Goal: Transaction & Acquisition: Purchase product/service

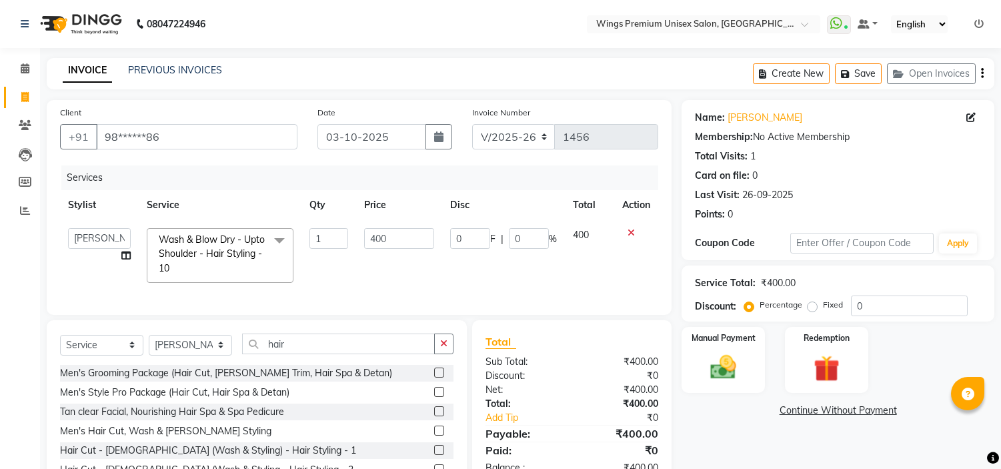
select select "674"
select select "88889"
select select "service"
select select "88889"
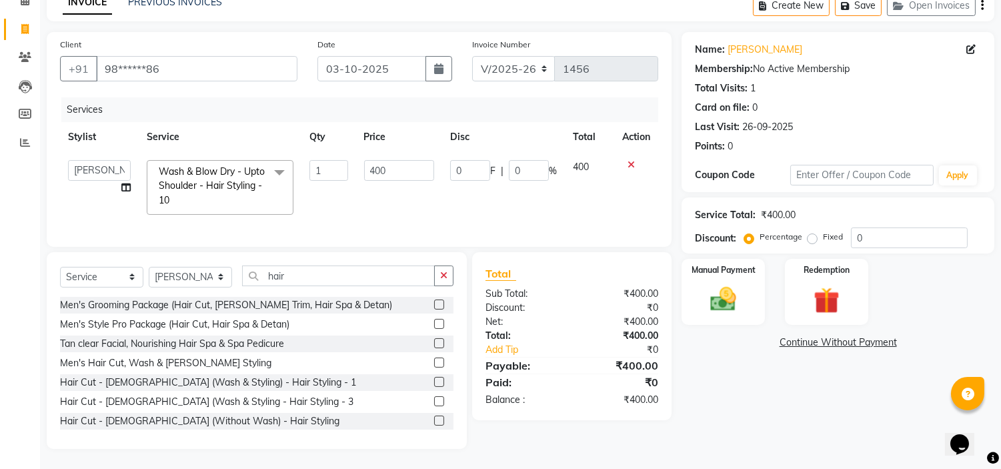
scroll to position [223, 0]
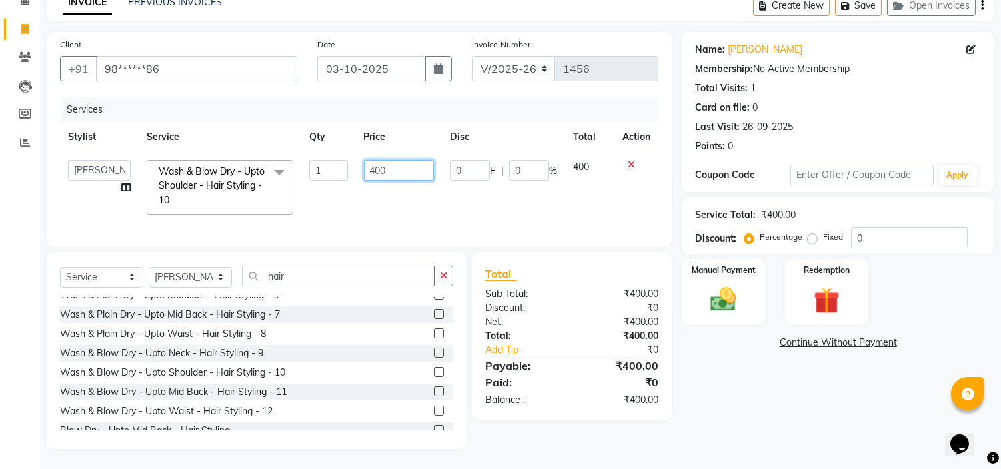
click at [392, 161] on input "400" at bounding box center [399, 170] width 70 height 21
type input "450"
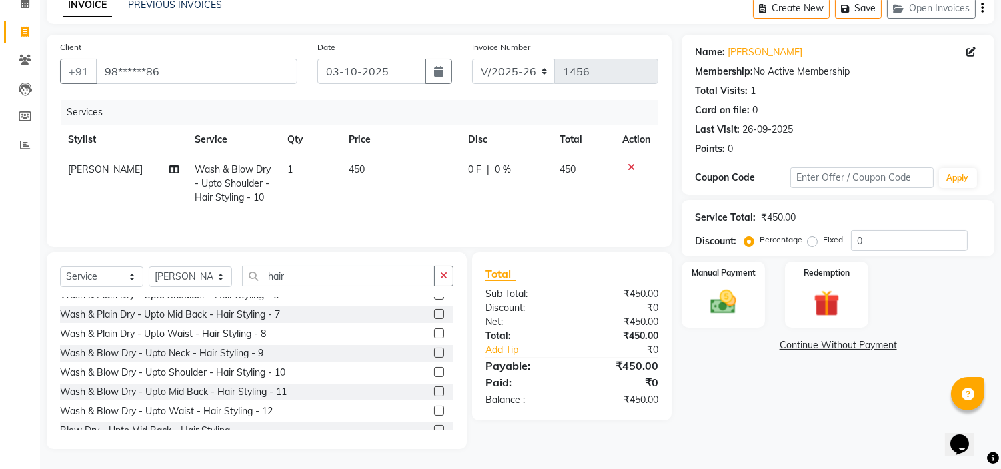
scroll to position [67, 0]
click at [456, 217] on div "Services Stylist Service Qty Price Disc Total Action [PERSON_NAME] Wash & Blow …" at bounding box center [359, 166] width 598 height 133
click at [723, 297] on img at bounding box center [723, 302] width 44 height 31
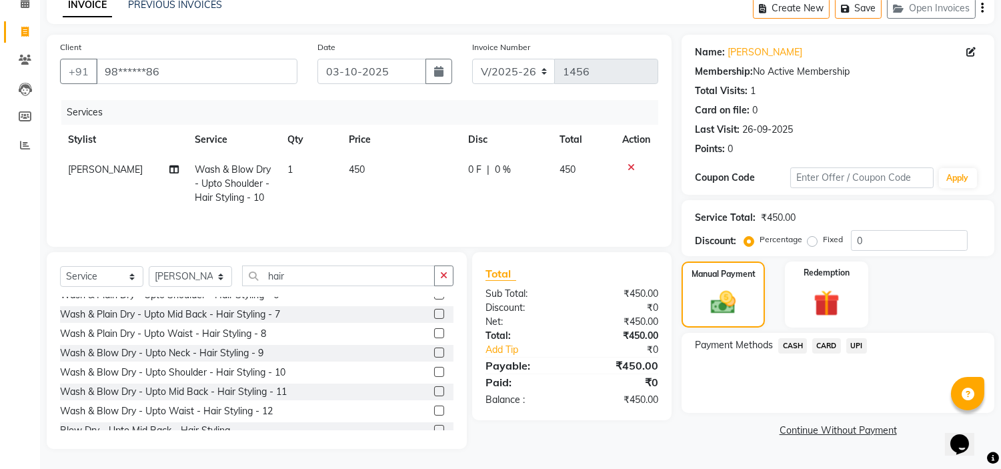
click at [854, 344] on span "UPI" at bounding box center [856, 345] width 21 height 15
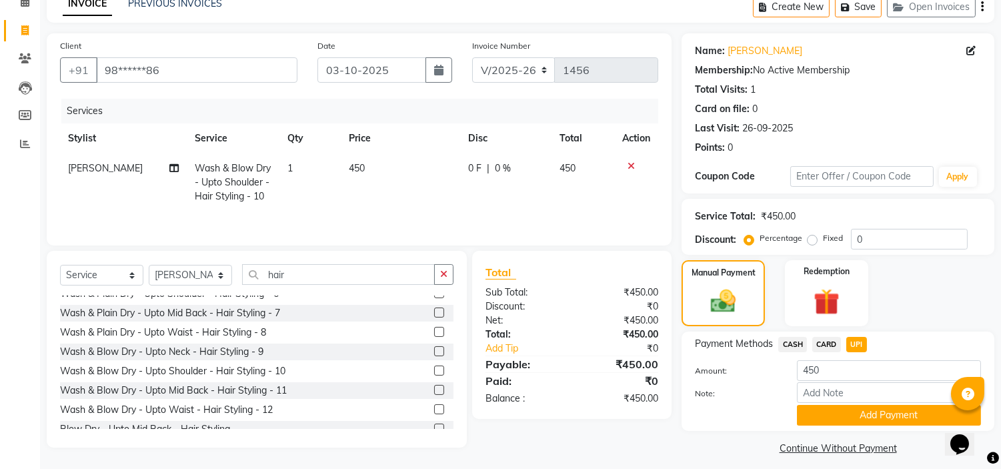
scroll to position [75, 0]
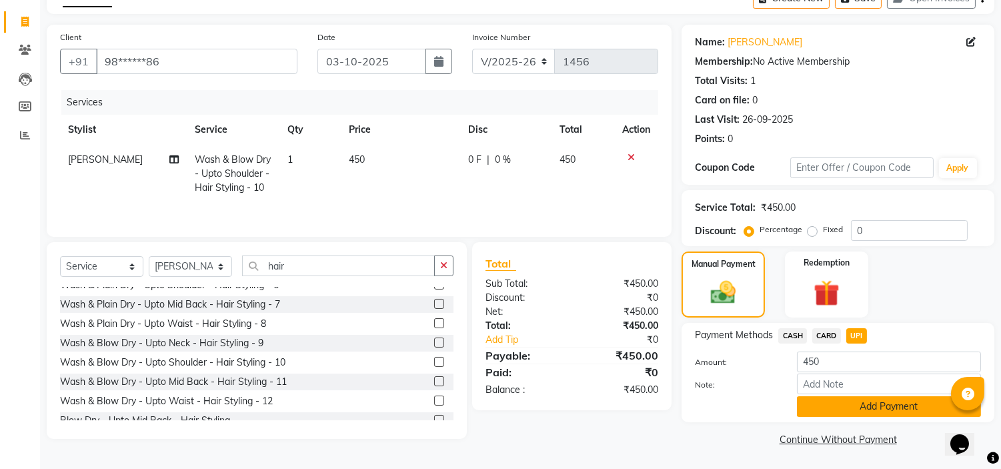
click at [811, 416] on button "Add Payment" at bounding box center [889, 406] width 184 height 21
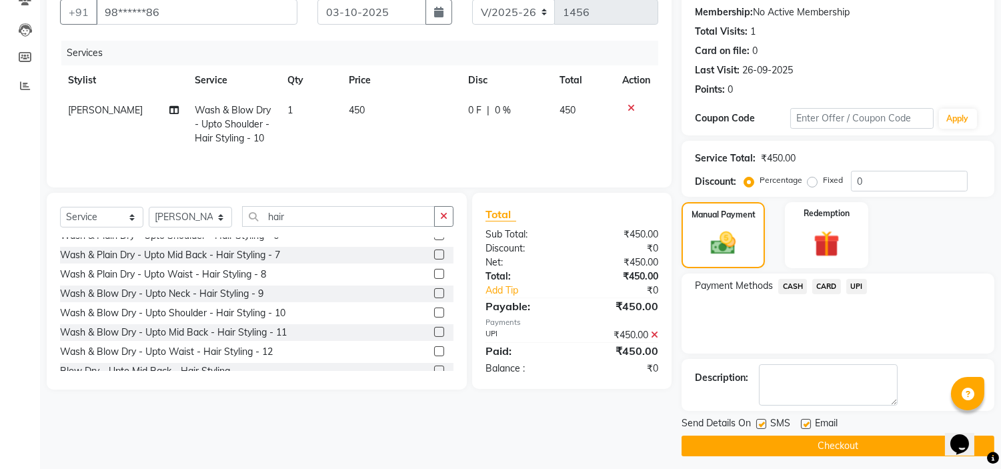
scroll to position [131, 0]
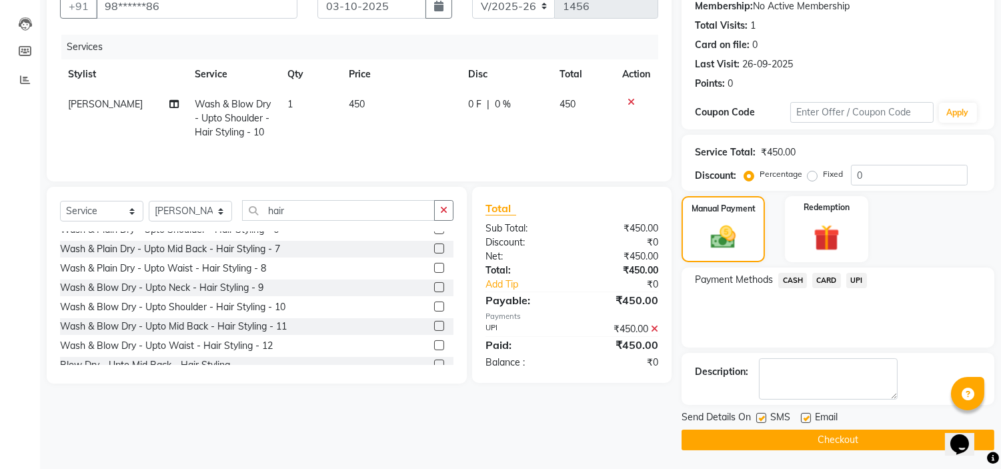
click at [719, 445] on button "Checkout" at bounding box center [837, 439] width 313 height 21
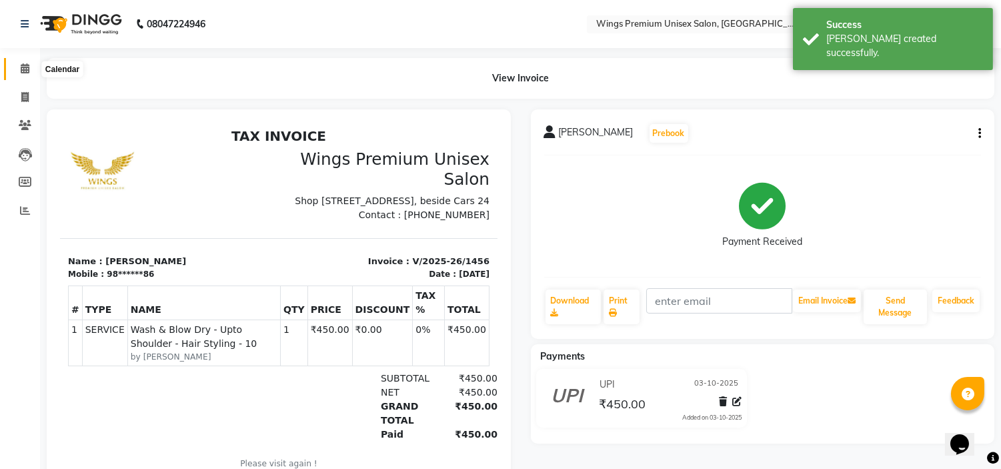
click at [21, 67] on icon at bounding box center [25, 68] width 9 height 10
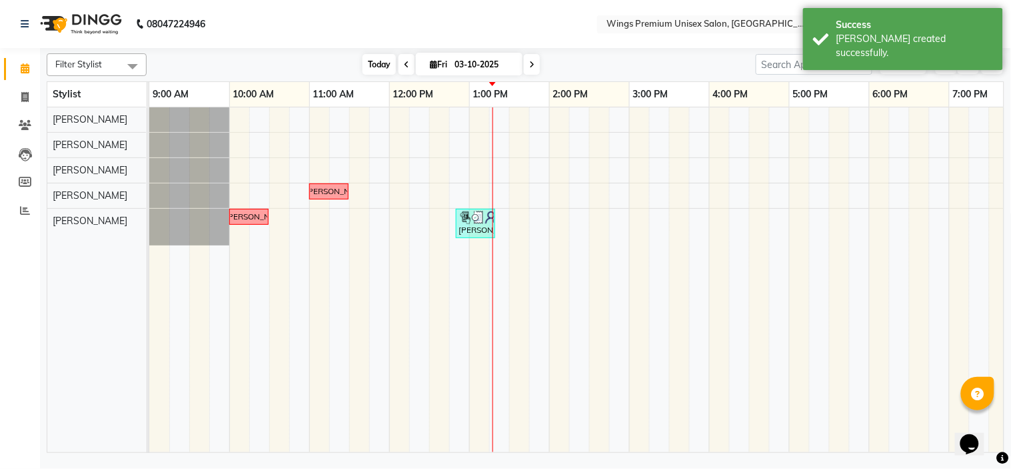
click at [377, 62] on span "Today" at bounding box center [379, 64] width 33 height 21
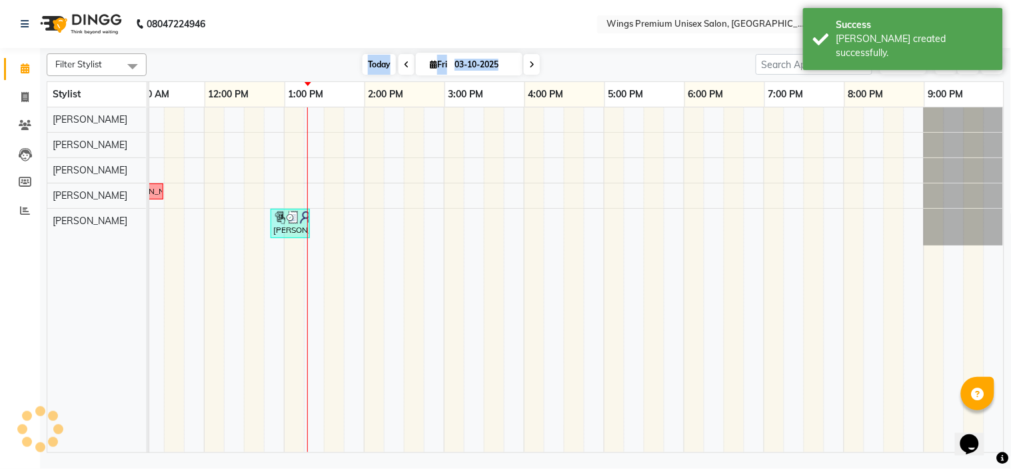
scroll to position [0, 185]
click at [271, 67] on div "[DATE] [DATE]" at bounding box center [451, 65] width 596 height 20
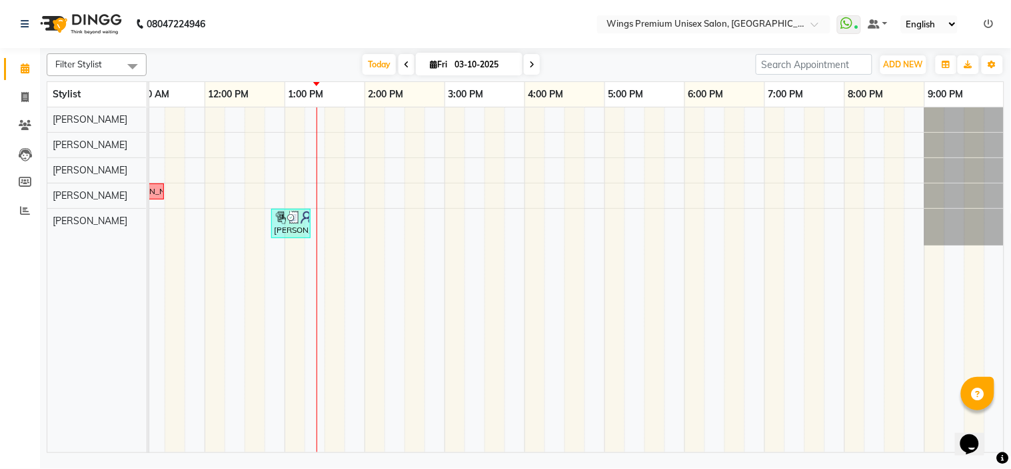
click at [316, 59] on div "[DATE] [DATE]" at bounding box center [451, 65] width 596 height 20
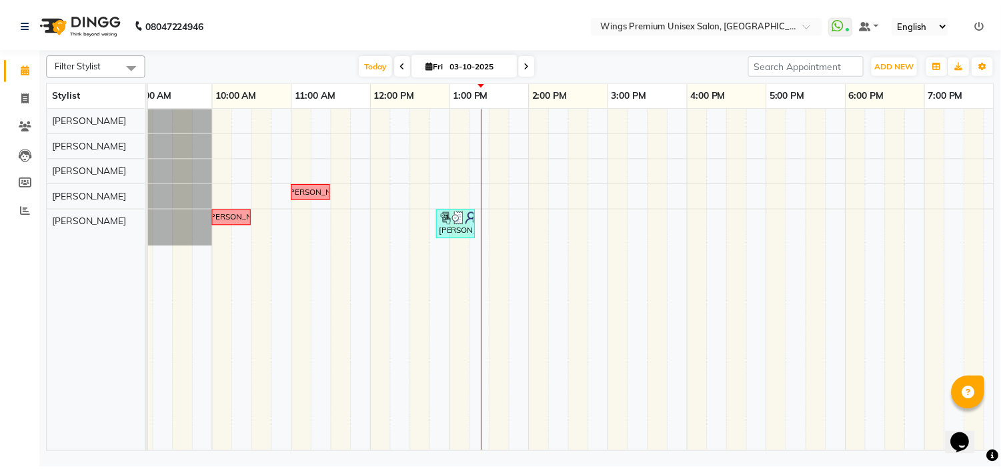
scroll to position [0, 0]
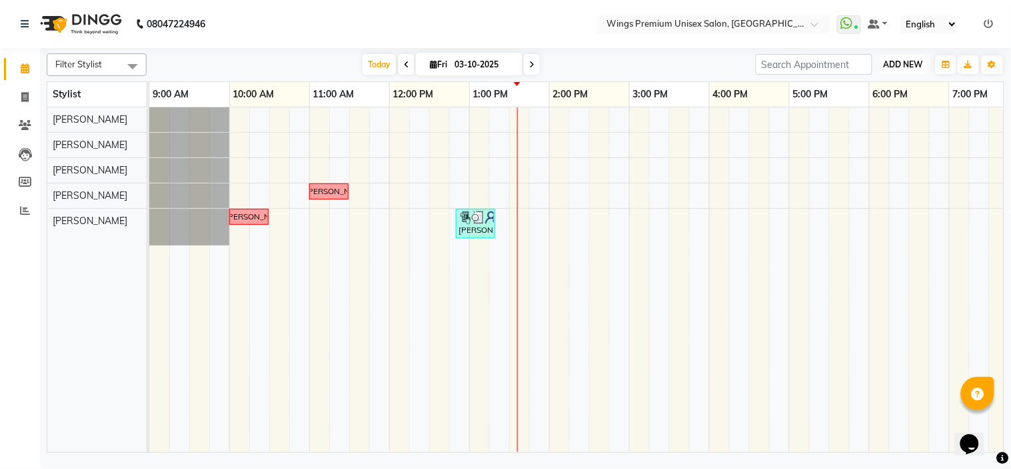
click at [914, 61] on span "ADD NEW" at bounding box center [903, 64] width 39 height 10
click at [877, 107] on link "Add Invoice" at bounding box center [873, 107] width 105 height 17
select select "service"
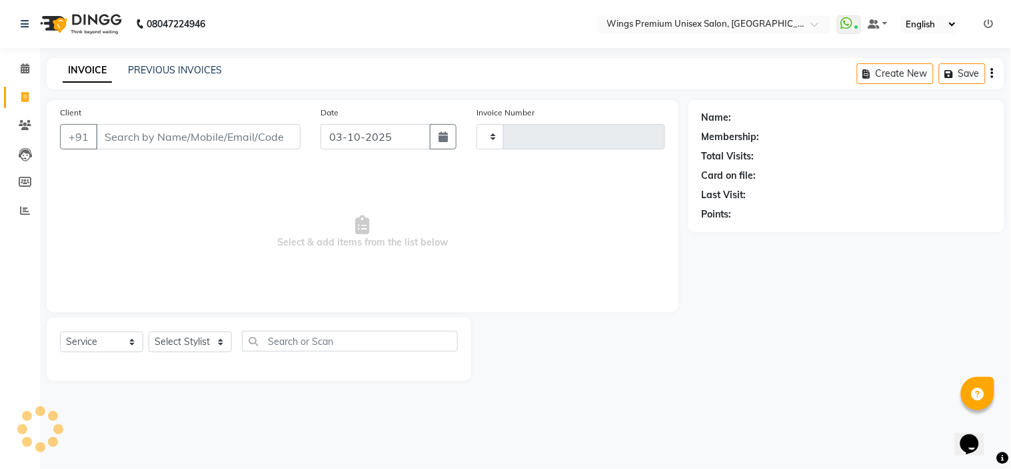
type input "1457"
select select "674"
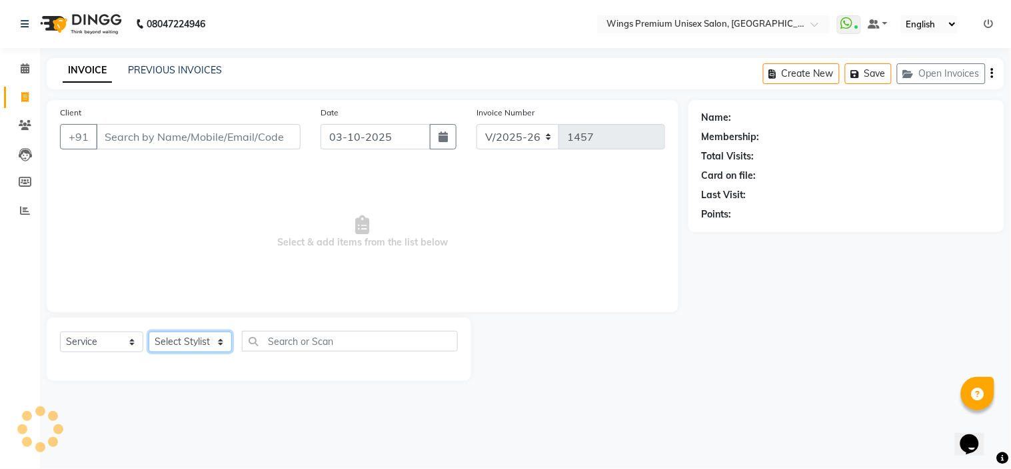
click at [168, 343] on select "Select Stylist [PERSON_NAME] [PERSON_NAME] Front Desk [PERSON_NAME] Shruti Pand…" at bounding box center [190, 341] width 83 height 21
select select "88889"
click at [149, 332] on select "Select Stylist [PERSON_NAME] [PERSON_NAME] Front Desk [PERSON_NAME] Shruti Pand…" at bounding box center [190, 341] width 83 height 21
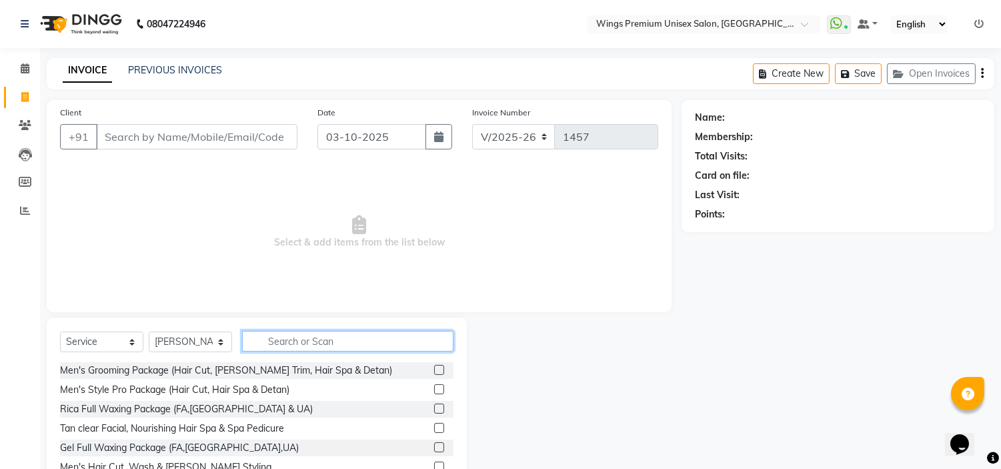
click at [341, 332] on input "text" at bounding box center [347, 341] width 211 height 21
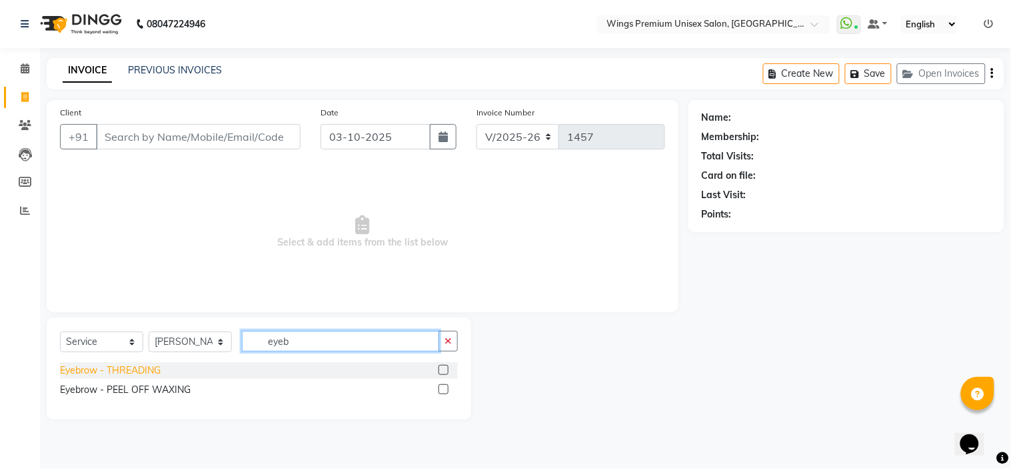
type input "eyeb"
click at [129, 373] on div "Eyebrow - THREADING" at bounding box center [110, 370] width 101 height 14
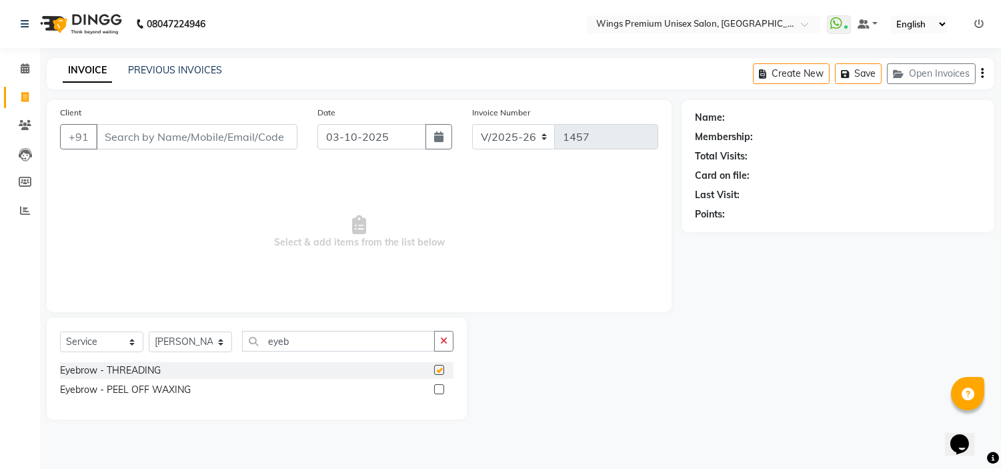
checkbox input "false"
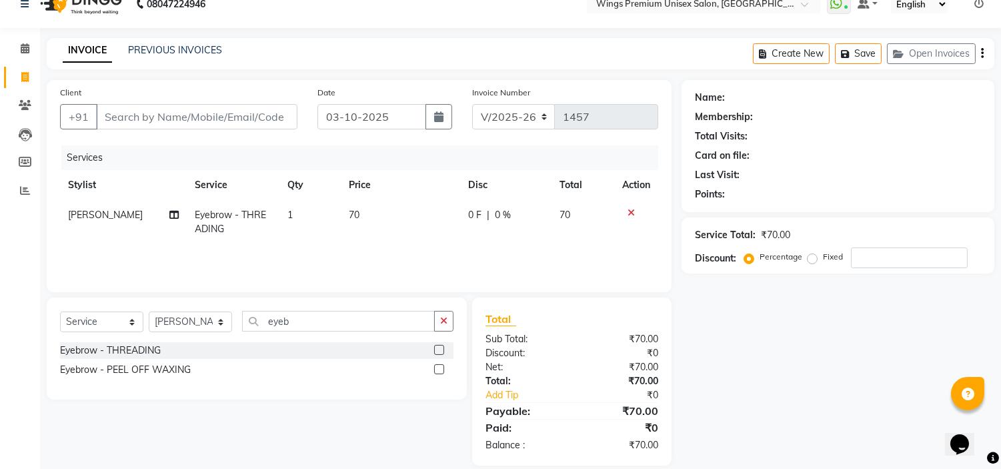
scroll to position [37, 0]
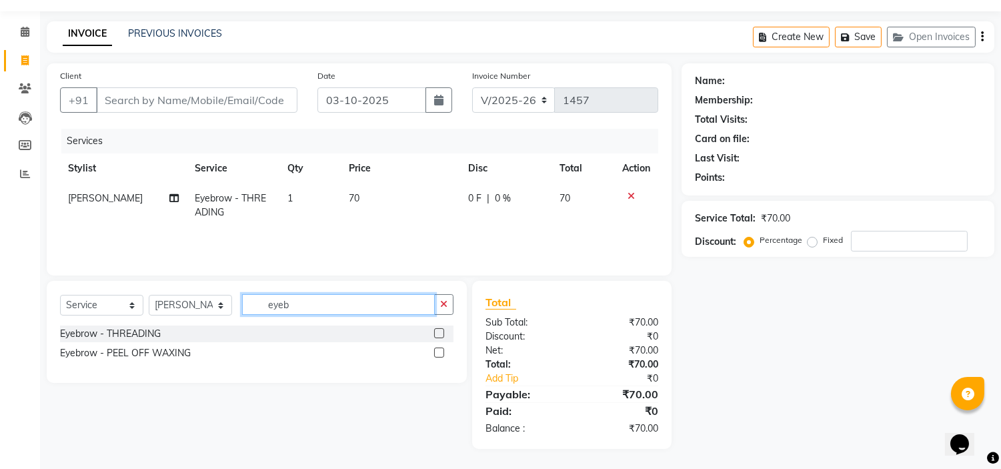
drag, startPoint x: 377, startPoint y: 307, endPoint x: 196, endPoint y: 307, distance: 181.3
click at [196, 307] on div "Select Service Product Membership Package Voucher Prepaid Gift Card Select Styl…" at bounding box center [256, 309] width 393 height 31
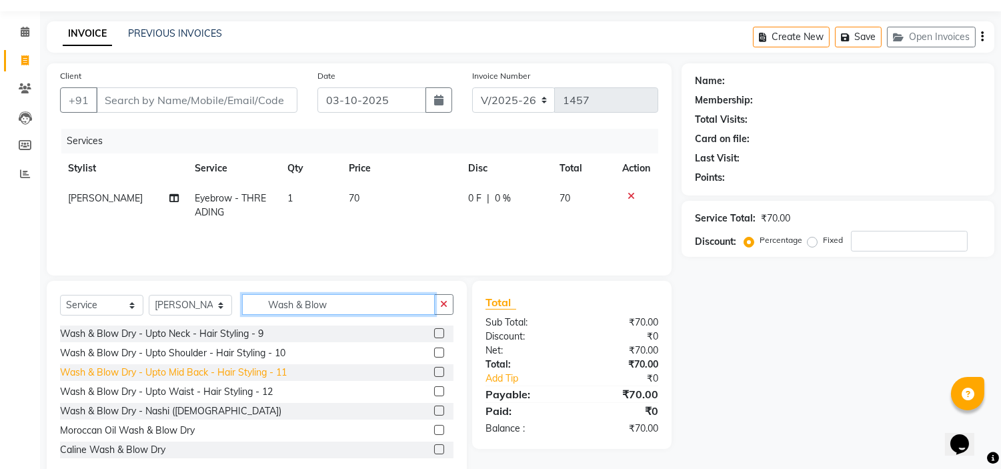
type input "Wash & Blow"
click at [221, 378] on div "Wash & Blow Dry - Upto Mid Back - Hair Styling - 11" at bounding box center [173, 372] width 227 height 14
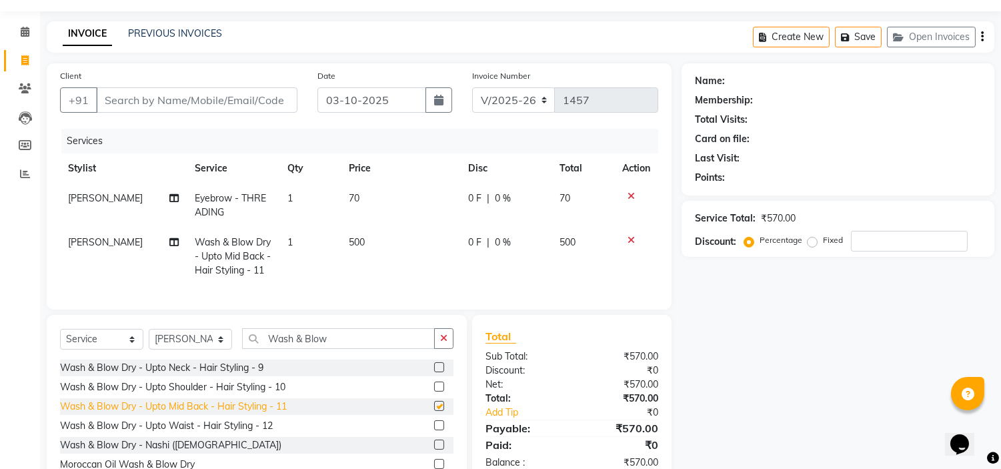
checkbox input "false"
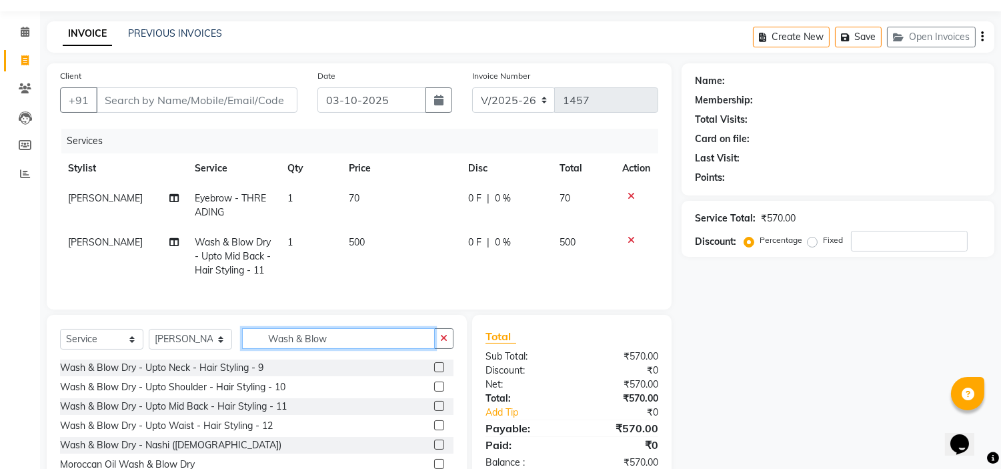
click at [393, 349] on input "Wash & Blow" at bounding box center [338, 338] width 193 height 21
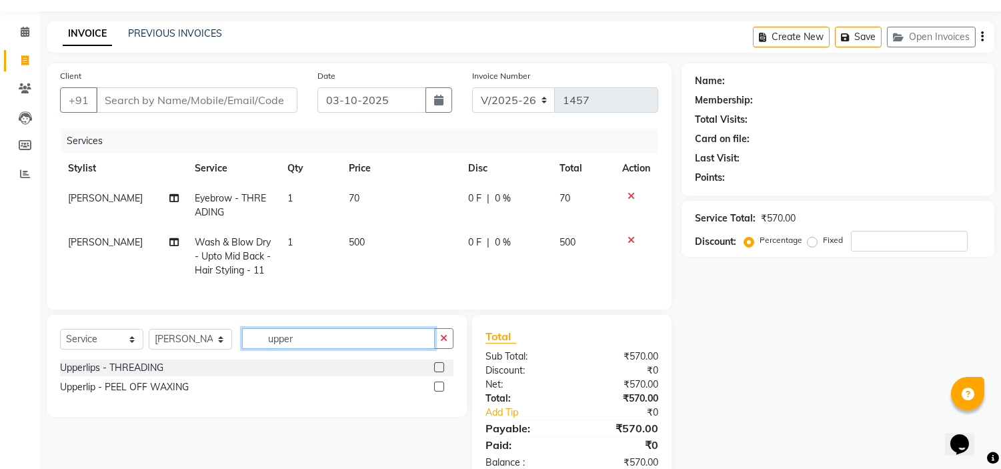
type input "upper"
click at [149, 387] on div "Upperlips - THREADING Upperlip - PEEL OFF WAXING" at bounding box center [256, 378] width 393 height 39
click at [157, 375] on div "Upperlips - THREADING" at bounding box center [111, 368] width 103 height 14
checkbox input "false"
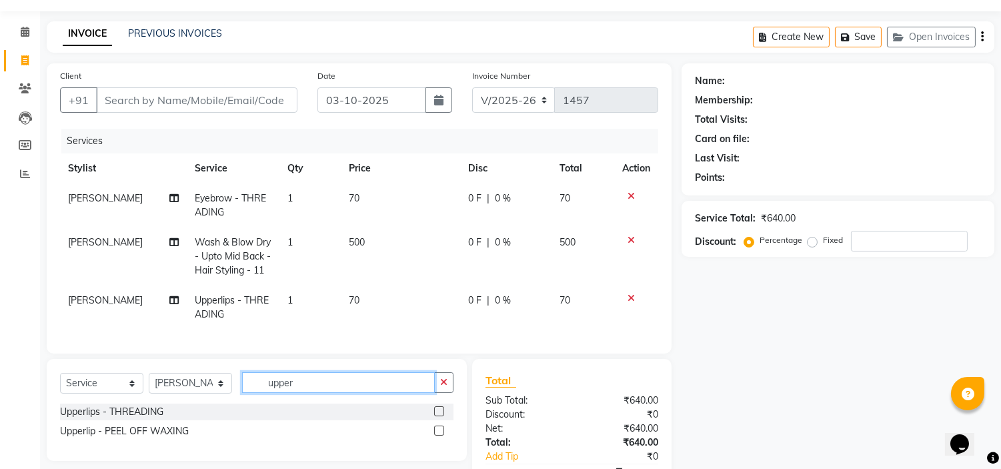
drag, startPoint x: 329, startPoint y: 384, endPoint x: 117, endPoint y: 387, distance: 212.0
click at [117, 387] on div "Select Service Product Membership Package Voucher Prepaid Gift Card Select Styl…" at bounding box center [256, 387] width 393 height 31
type input "fore"
click at [101, 417] on div "Forehead - THREADING" at bounding box center [112, 412] width 104 height 14
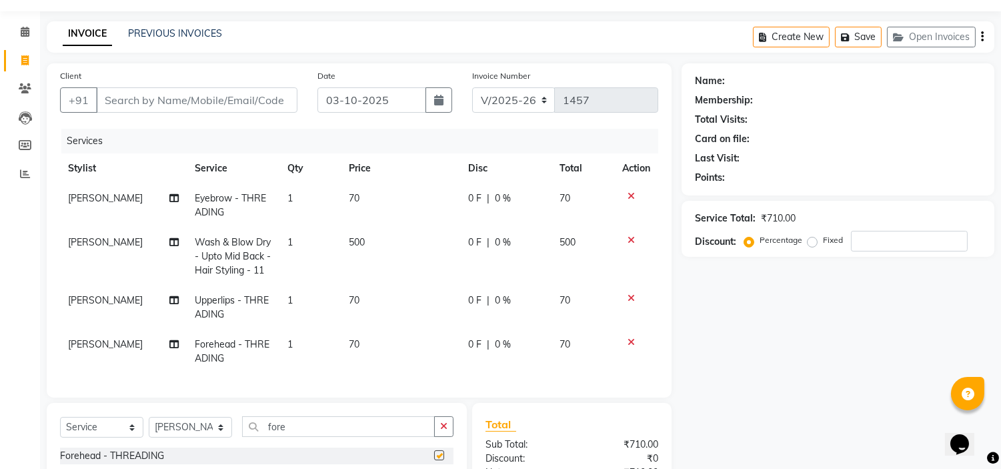
checkbox input "false"
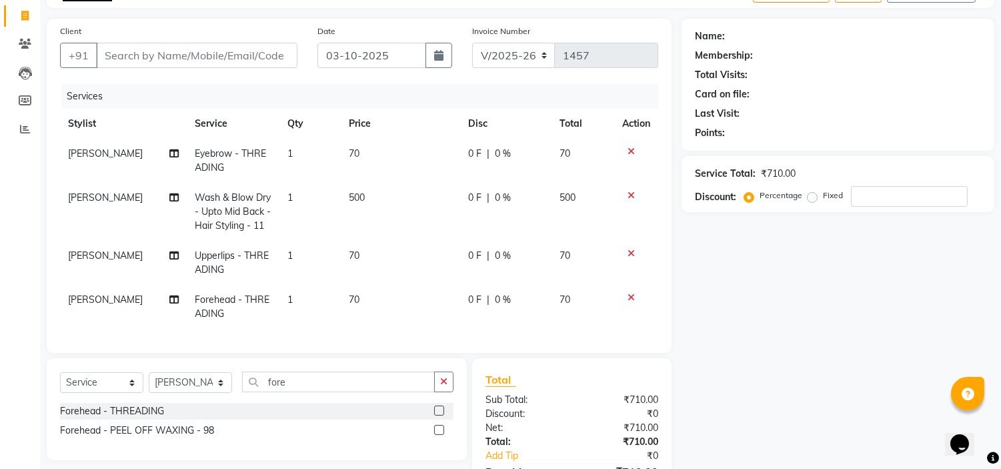
scroll to position [0, 0]
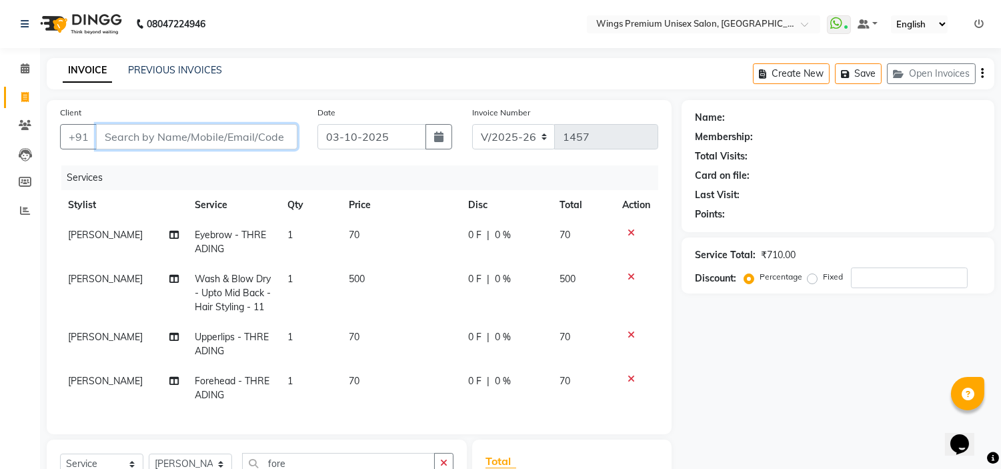
click at [251, 138] on input "Client" at bounding box center [196, 136] width 201 height 25
type input "8"
type input "0"
type input "87******99"
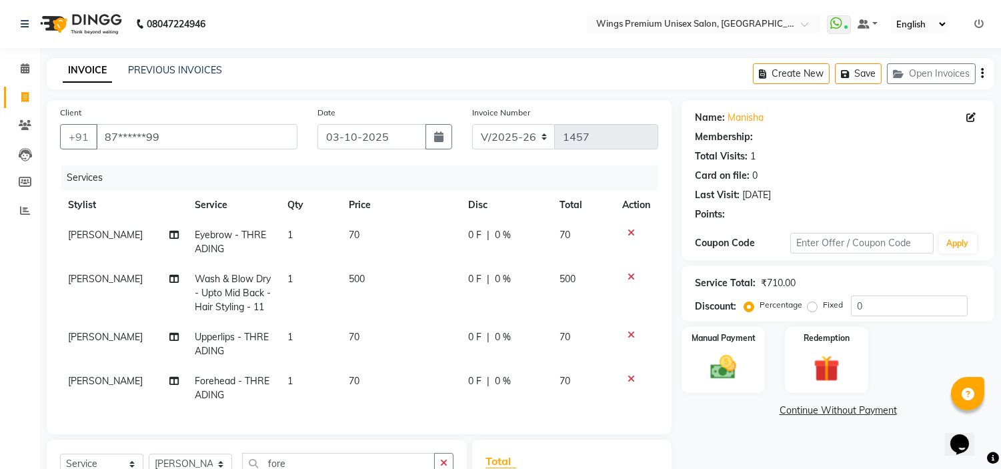
click at [228, 275] on span "Wash & Blow Dry - Upto Mid Back - Hair Styling - 11" at bounding box center [233, 293] width 76 height 40
select select "88889"
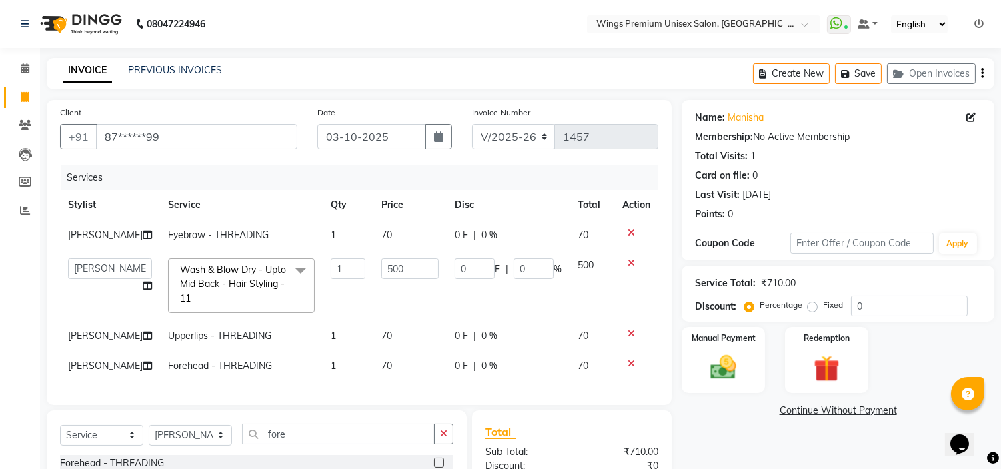
click at [231, 287] on span "Wash & Blow Dry - Upto Mid Back - Hair Styling - 11" at bounding box center [233, 283] width 106 height 41
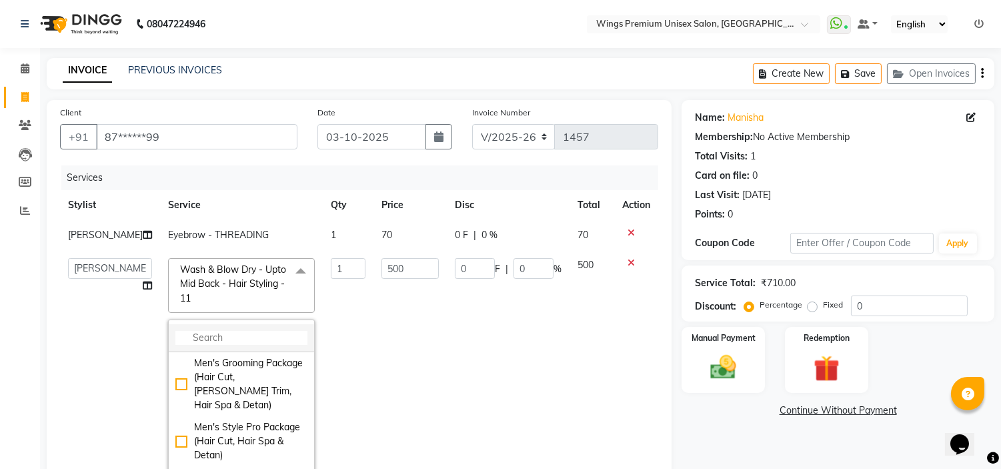
click at [247, 345] on input "multiselect-search" at bounding box center [241, 338] width 132 height 14
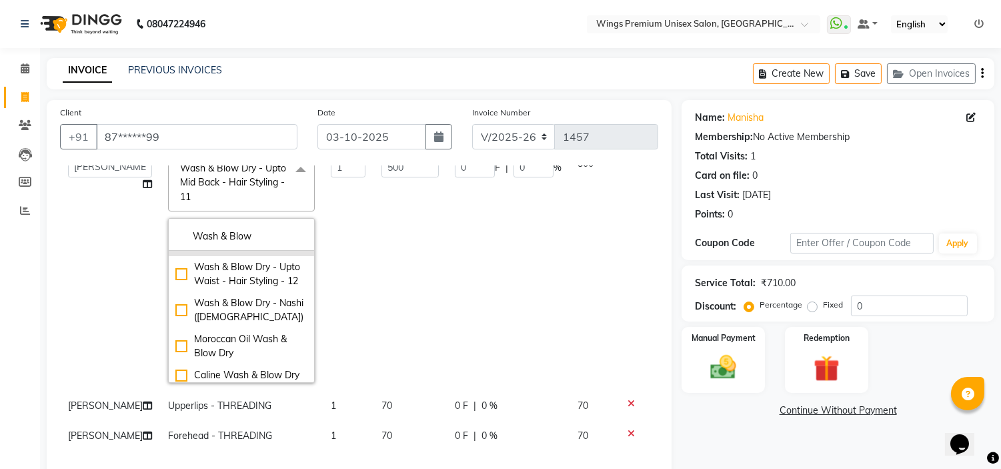
scroll to position [148, 0]
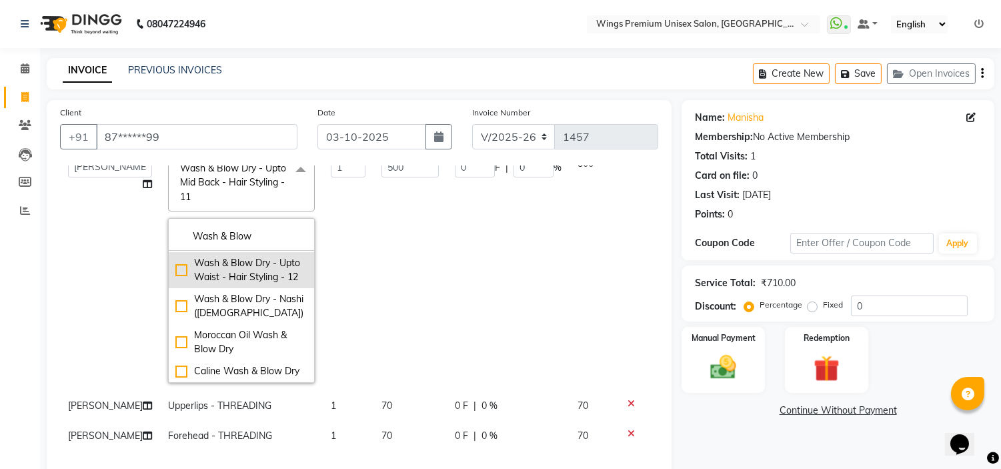
type input "Wash & Blow"
click at [238, 256] on div "Wash & Blow Dry - Upto Waist - Hair Styling - 12" at bounding box center [241, 270] width 132 height 28
checkbox input "false"
checkbox input "true"
type input "600"
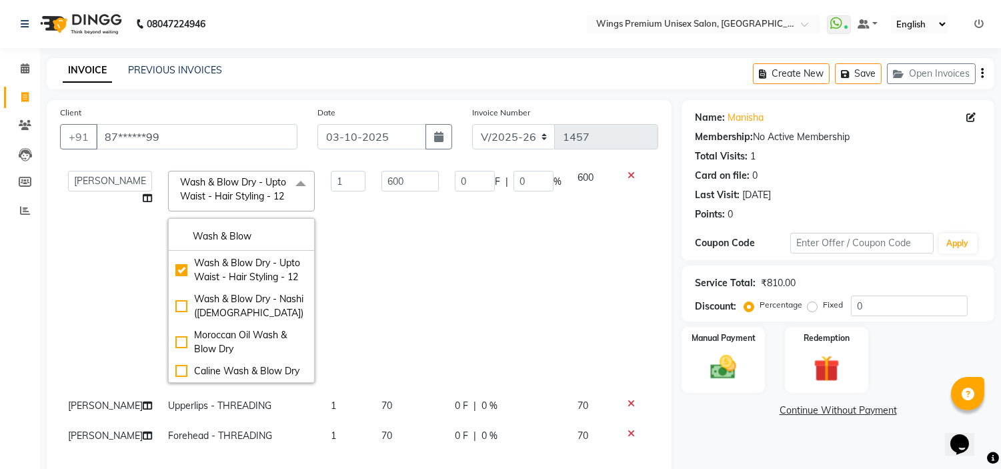
click at [347, 241] on td "1" at bounding box center [348, 277] width 51 height 228
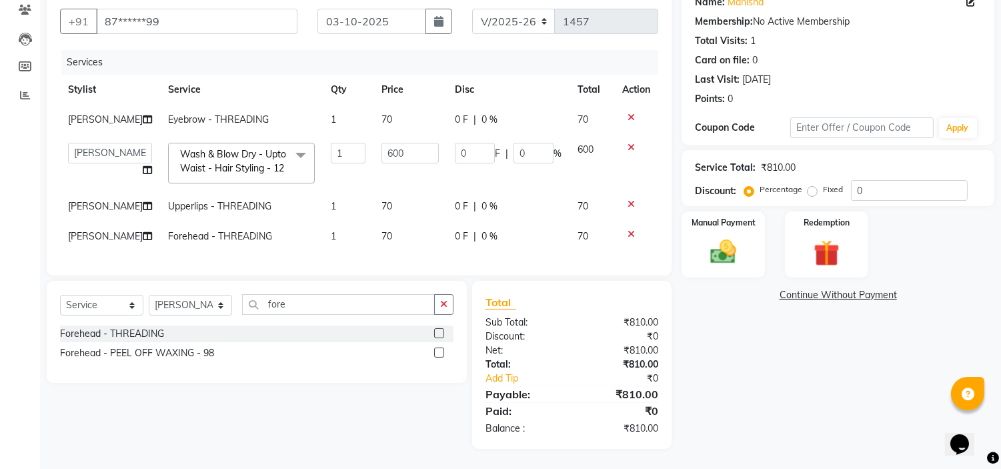
scroll to position [183, 0]
click at [812, 354] on div "Name: [PERSON_NAME] Membership: No Active Membership Total Visits: 1 Card on fi…" at bounding box center [842, 217] width 323 height 464
click at [739, 237] on img at bounding box center [723, 252] width 44 height 31
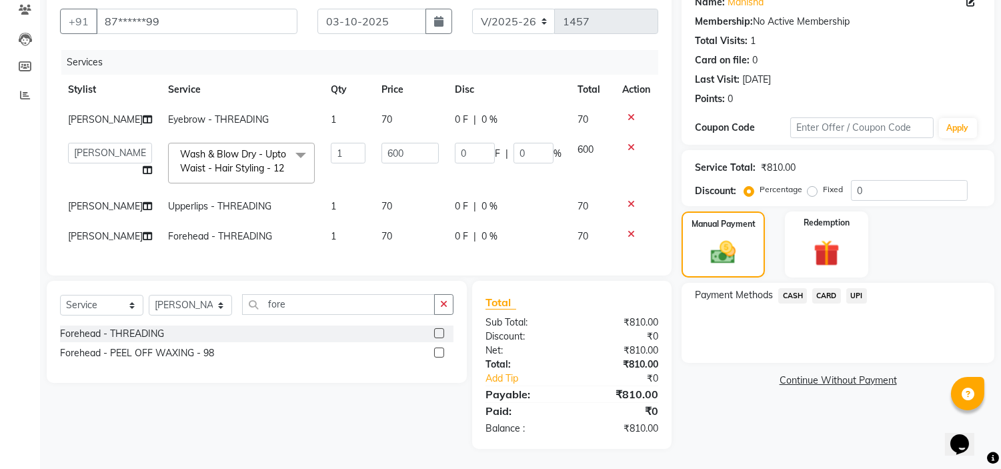
click at [859, 288] on span "UPI" at bounding box center [856, 295] width 21 height 15
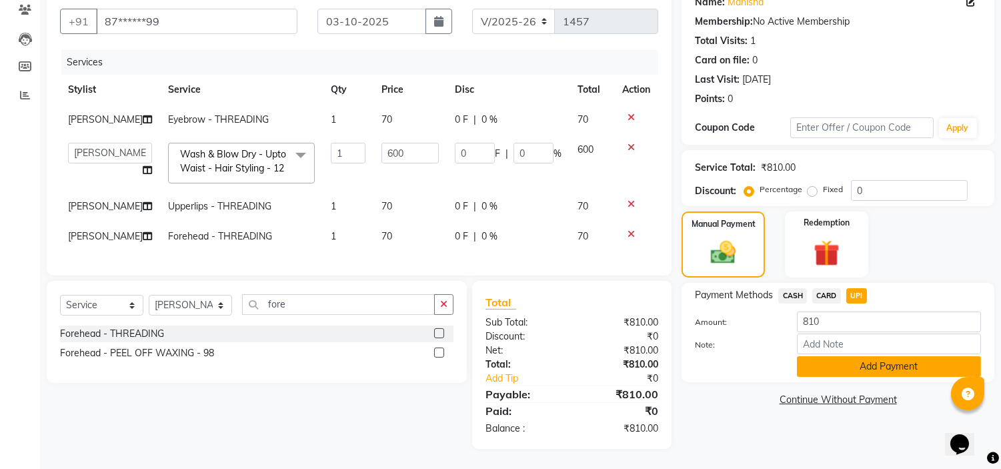
click at [847, 356] on button "Add Payment" at bounding box center [889, 366] width 184 height 21
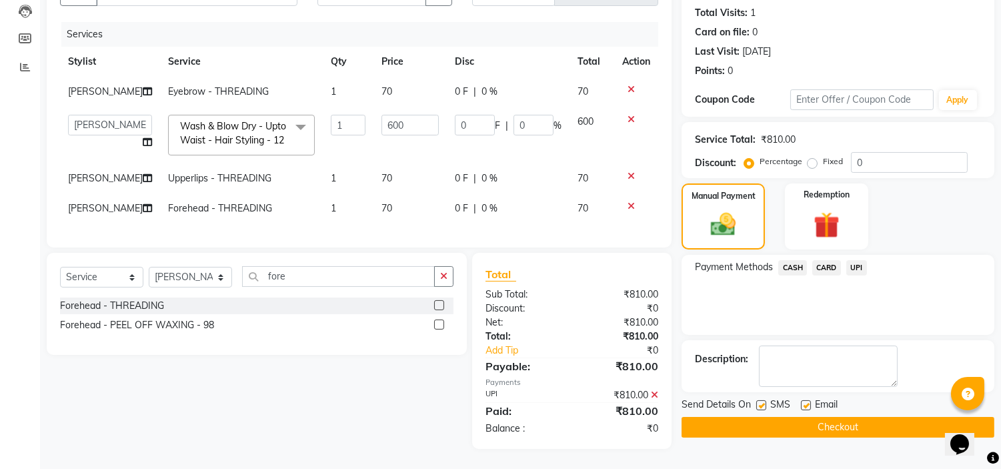
scroll to position [210, 0]
click at [803, 417] on button "Checkout" at bounding box center [837, 427] width 313 height 21
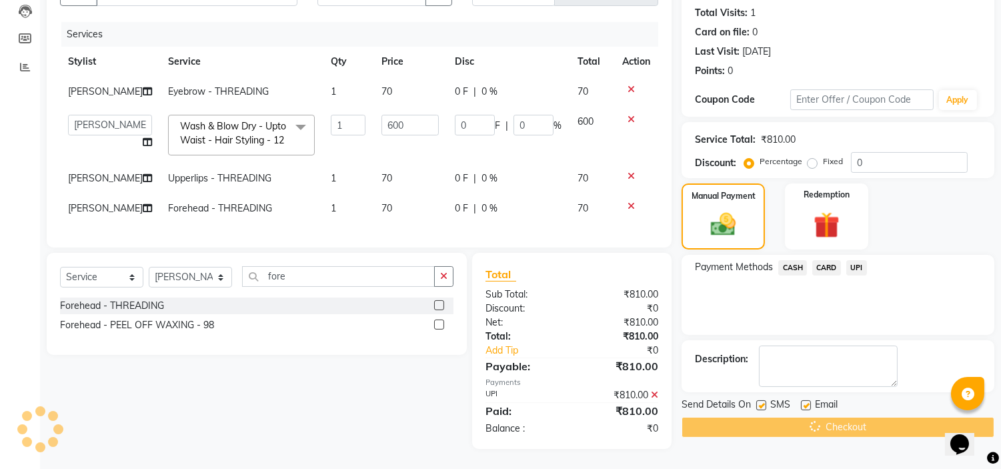
scroll to position [0, 0]
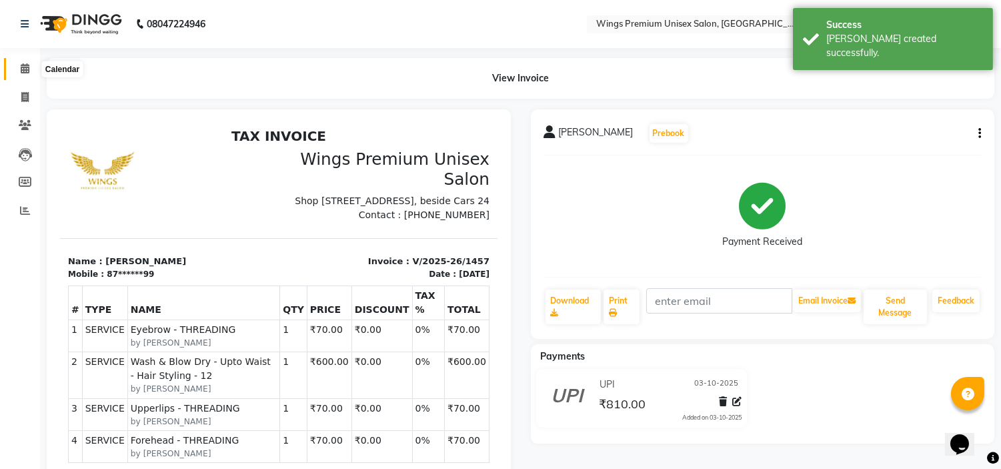
drag, startPoint x: 21, startPoint y: 71, endPoint x: 285, endPoint y: 457, distance: 467.6
click at [21, 71] on icon at bounding box center [25, 68] width 9 height 10
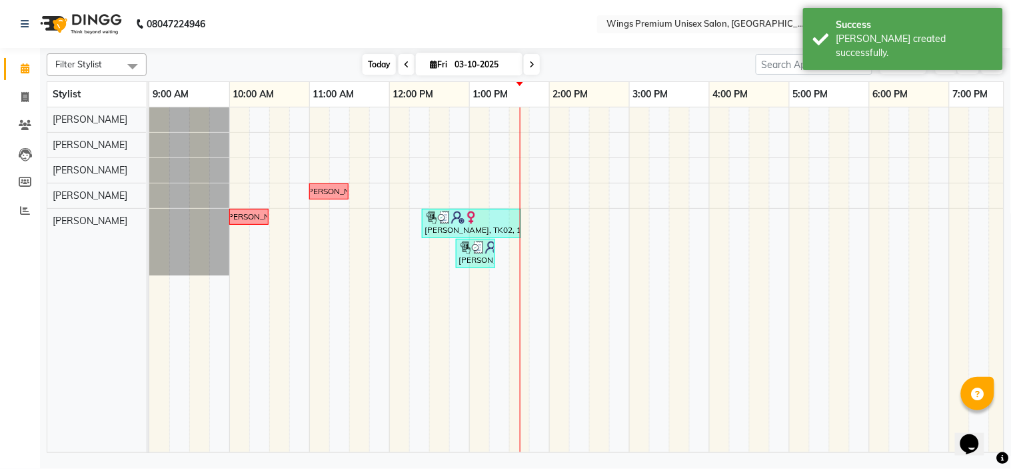
click at [370, 65] on span "Today" at bounding box center [379, 64] width 33 height 21
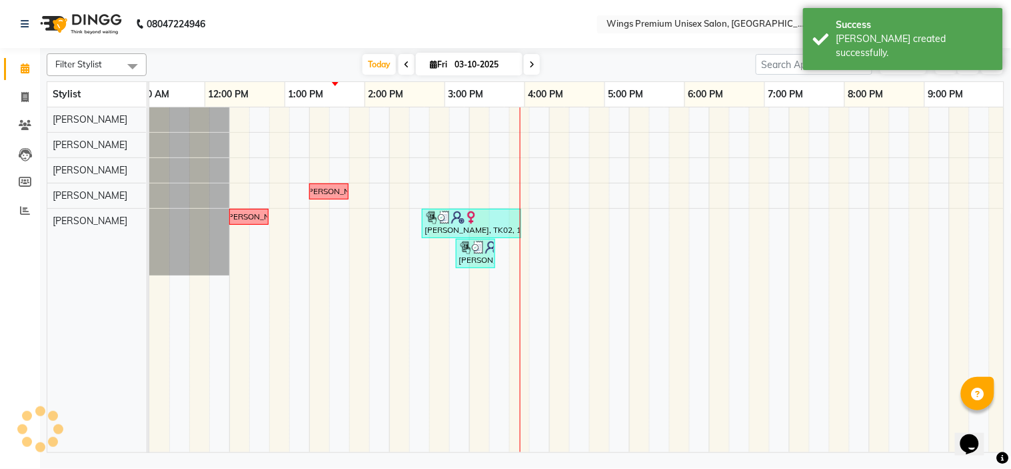
scroll to position [0, 185]
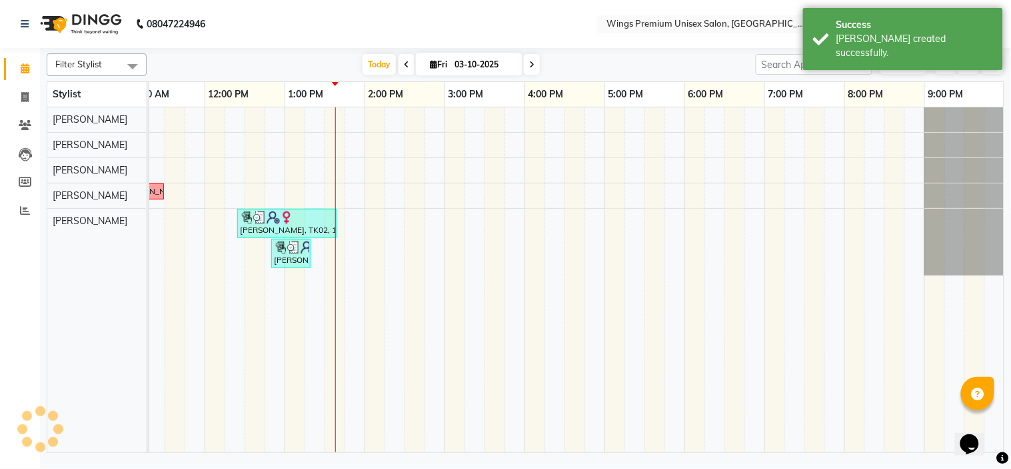
click at [608, 58] on div "[DATE] [DATE]" at bounding box center [451, 65] width 596 height 20
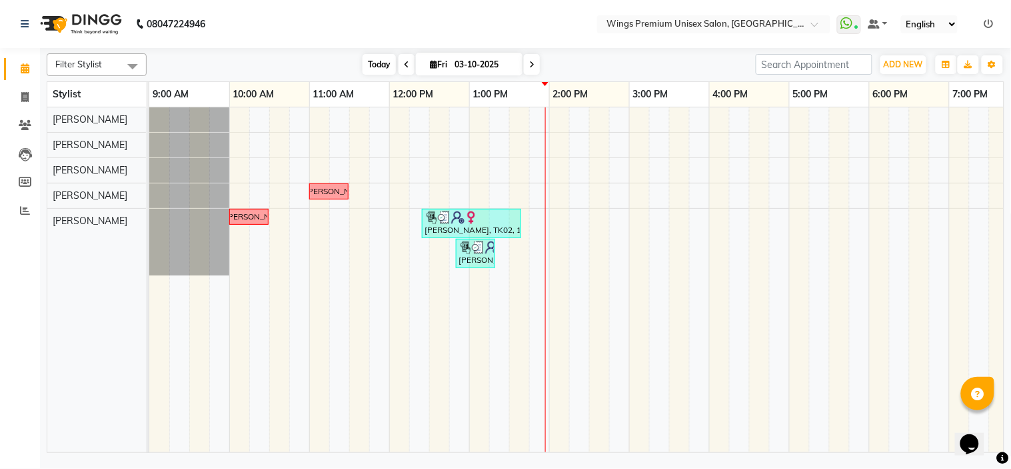
click at [363, 63] on span "Today" at bounding box center [379, 64] width 33 height 21
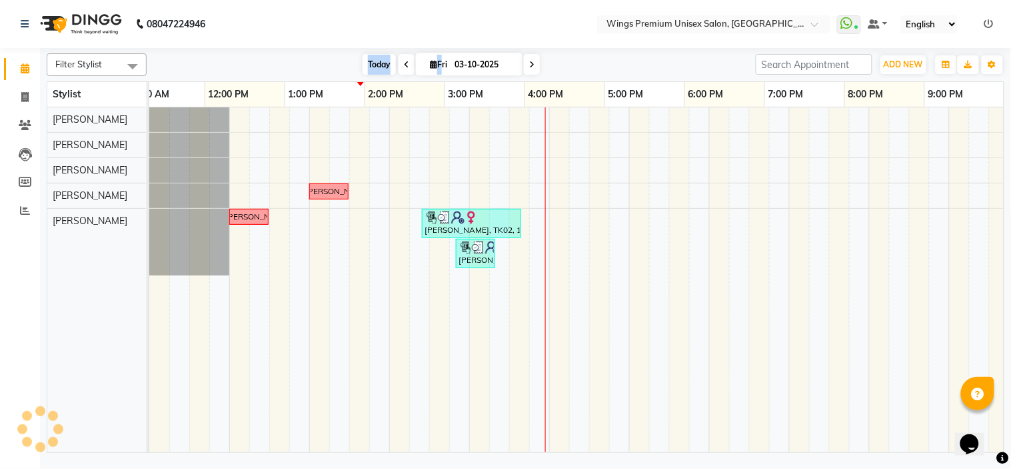
scroll to position [0, 185]
